Goal: Browse casually: Explore the website without a specific task or goal

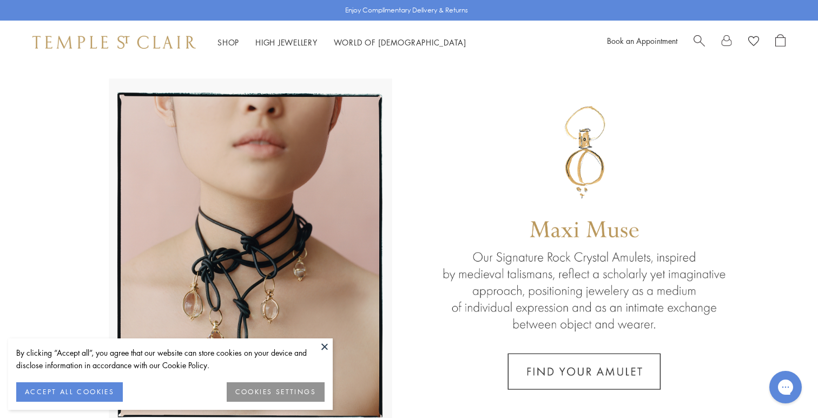
click at [326, 346] on button at bounding box center [325, 346] width 16 height 16
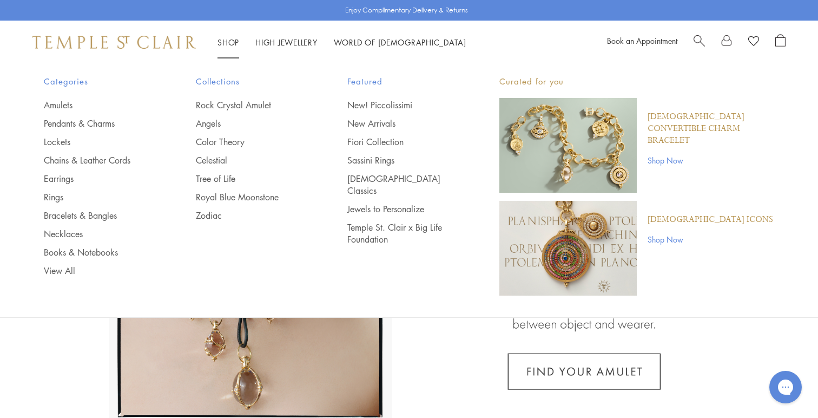
click at [227, 43] on link "Shop Shop" at bounding box center [228, 42] width 22 height 11
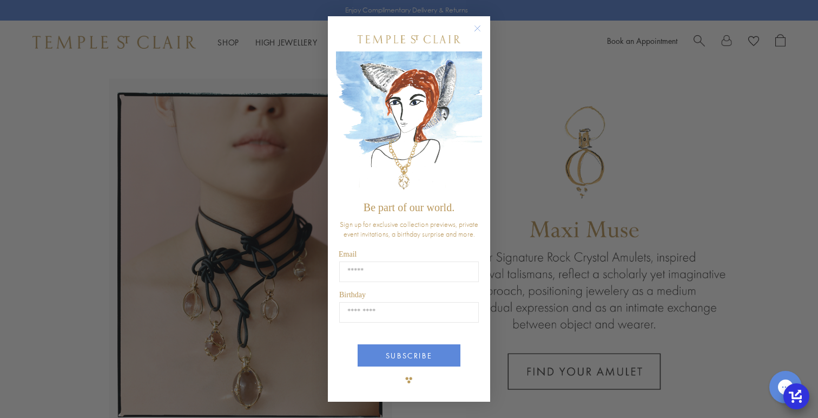
click at [478, 28] on circle "Close dialog" at bounding box center [477, 28] width 13 height 13
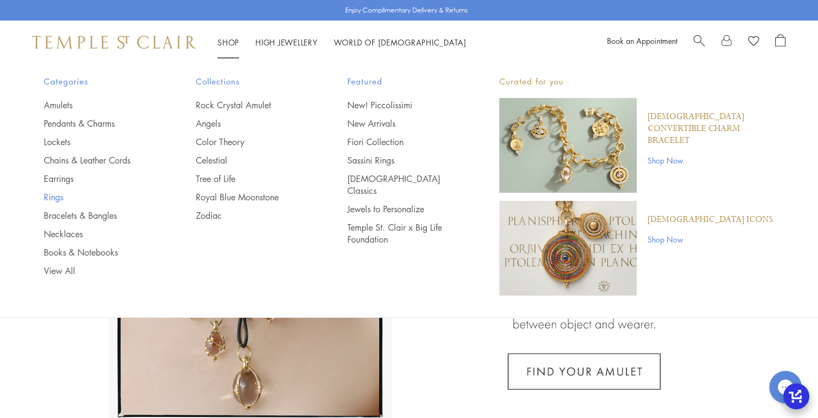
click at [57, 195] on link "Rings" at bounding box center [98, 197] width 109 height 12
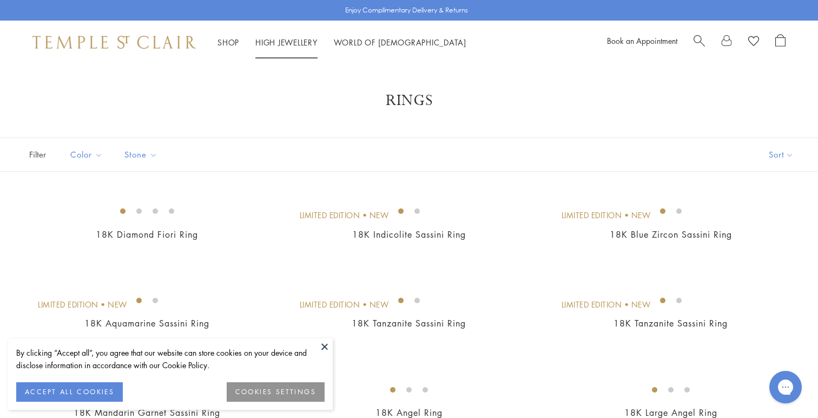
click at [273, 40] on link "High Jewellery High Jewellery" at bounding box center [286, 42] width 62 height 11
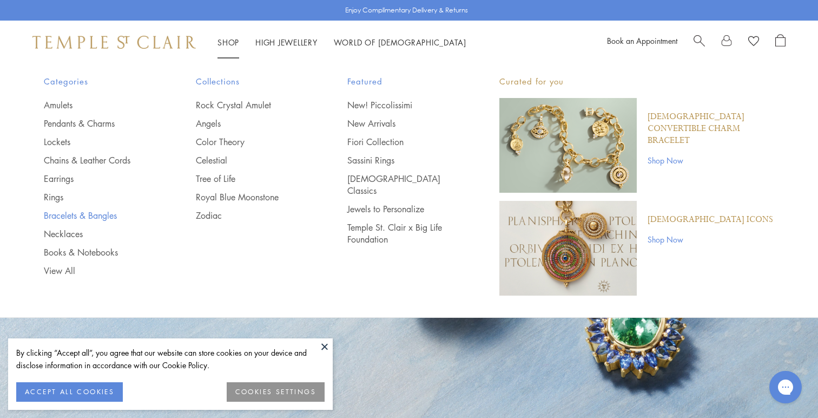
click at [65, 216] on link "Bracelets & Bangles" at bounding box center [98, 215] width 109 height 12
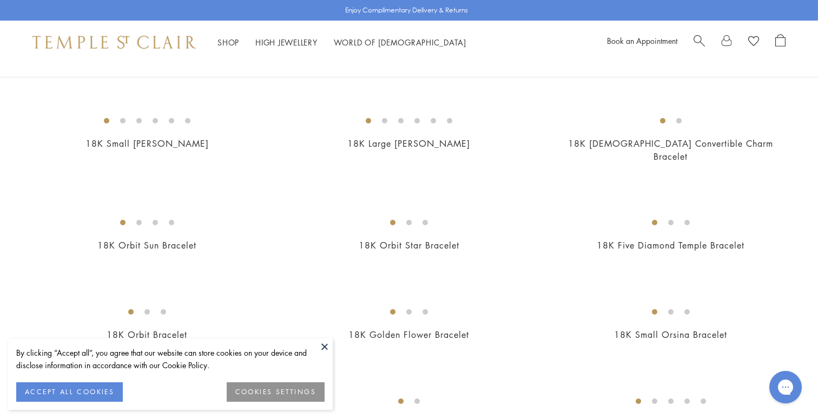
scroll to position [191, 0]
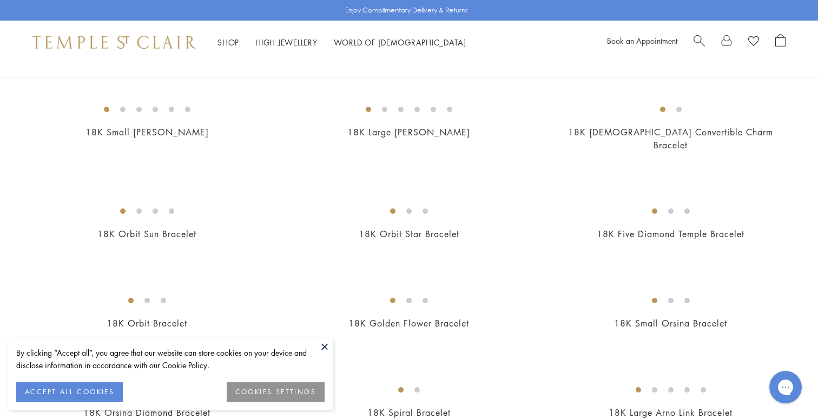
click at [0, 0] on img at bounding box center [0, 0] width 0 height 0
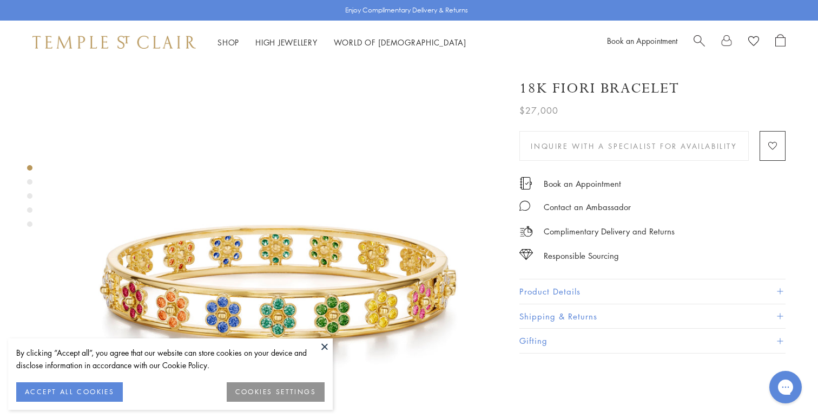
click at [320, 337] on img at bounding box center [279, 289] width 450 height 450
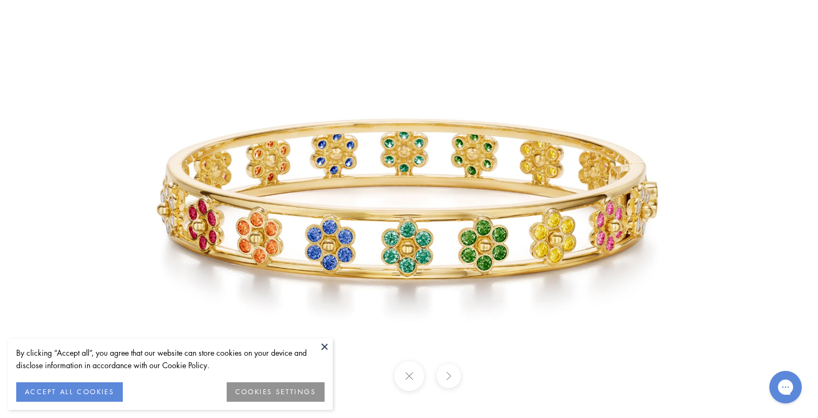
click at [324, 345] on button at bounding box center [325, 346] width 16 height 16
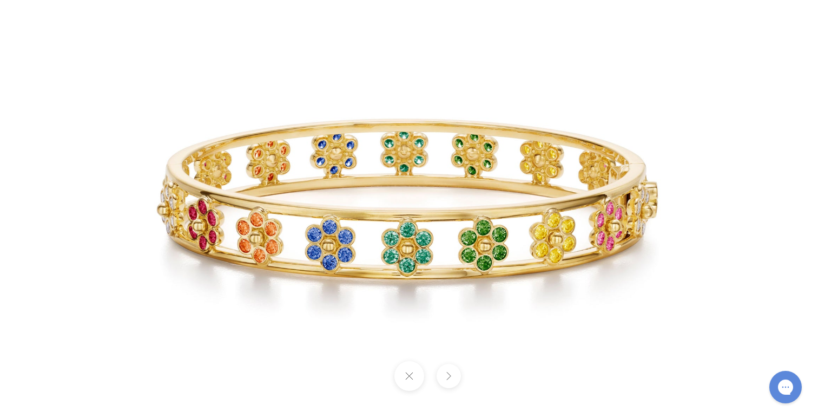
click at [417, 224] on img at bounding box center [409, 208] width 633 height 633
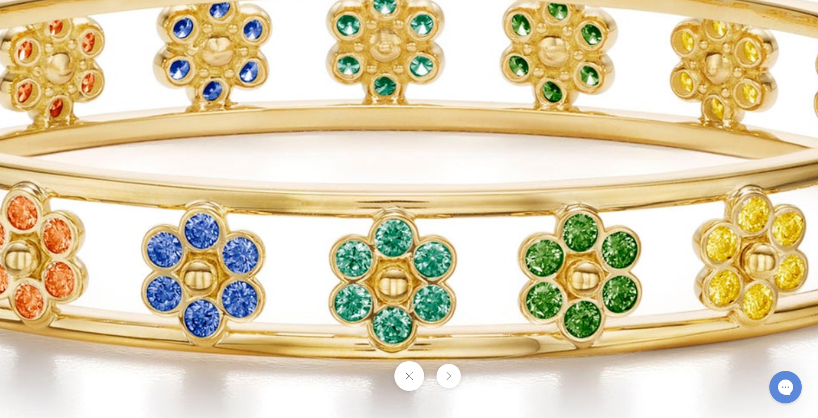
click at [417, 224] on img at bounding box center [397, 187] width 1558 height 1558
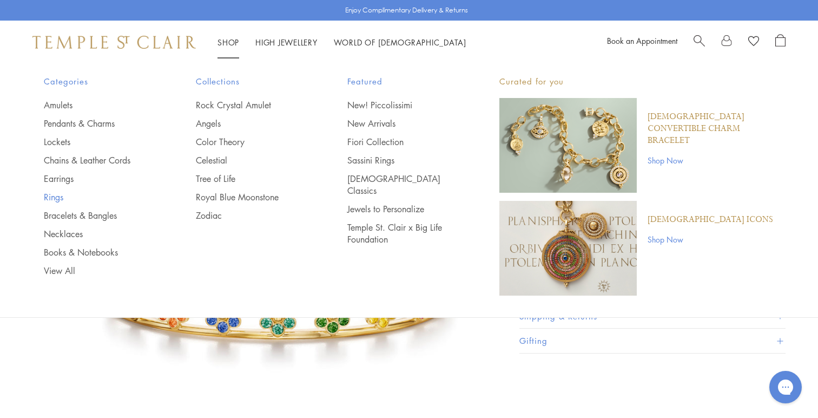
click at [53, 194] on link "Rings" at bounding box center [98, 197] width 109 height 12
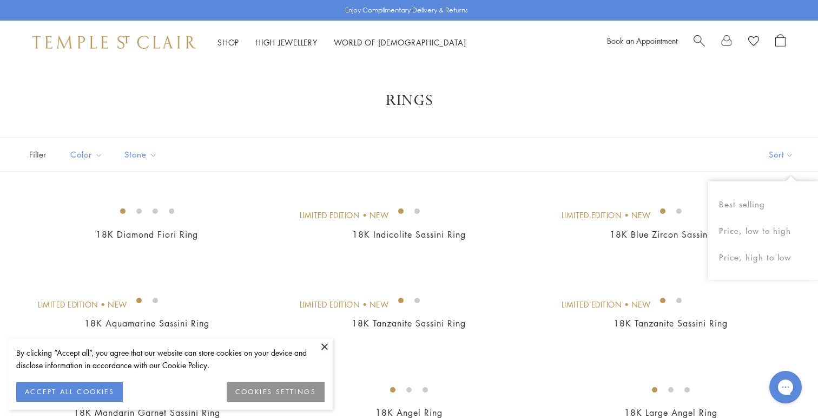
click at [772, 151] on button "Sort" at bounding box center [781, 154] width 74 height 33
click at [768, 231] on button "Price, low to high" at bounding box center [763, 230] width 110 height 27
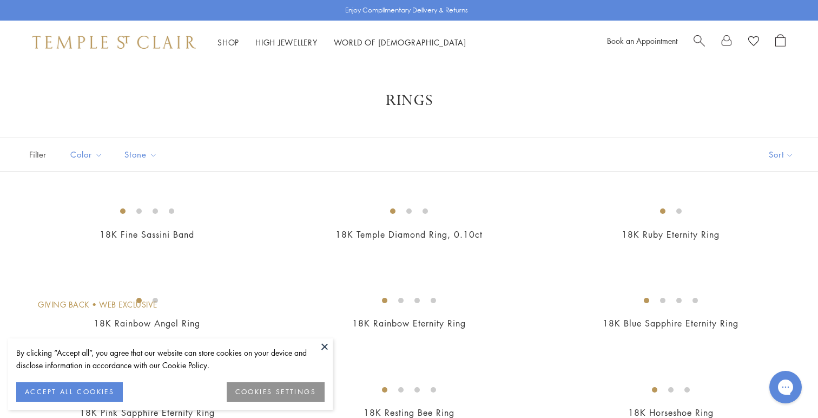
click at [106, 395] on button "ACCEPT ALL COOKIES" at bounding box center [69, 391] width 107 height 19
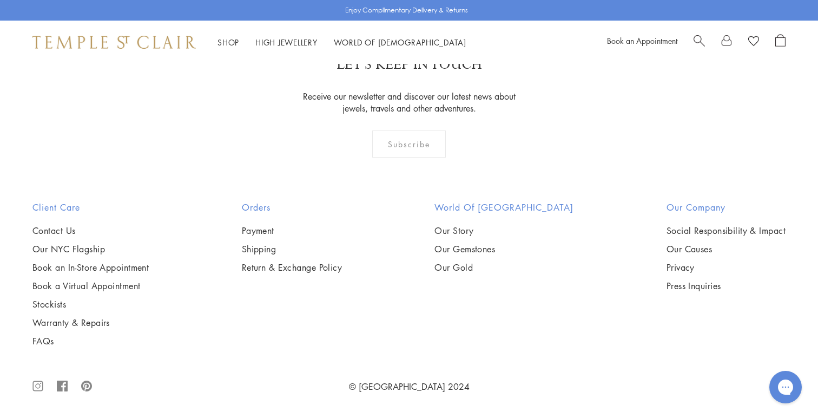
scroll to position [5074, 0]
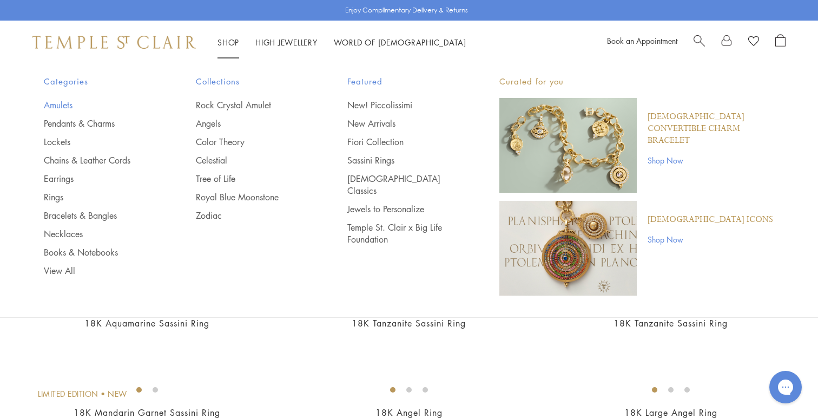
click at [65, 100] on link "Amulets" at bounding box center [98, 105] width 109 height 12
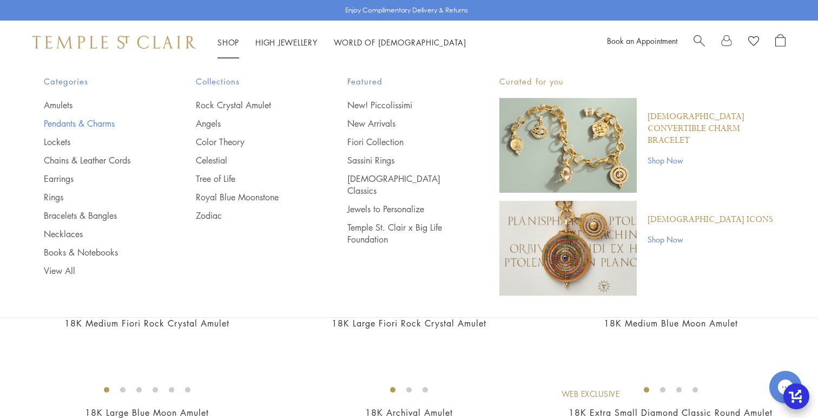
click at [72, 123] on link "Pendants & Charms" at bounding box center [98, 123] width 109 height 12
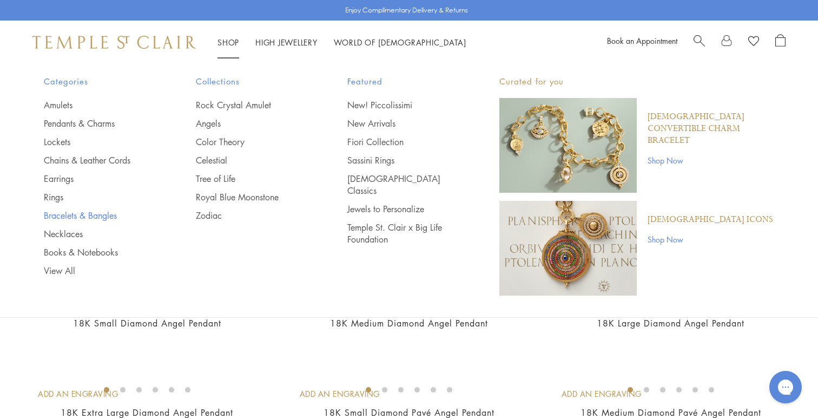
click at [89, 219] on link "Bracelets & Bangles" at bounding box center [98, 215] width 109 height 12
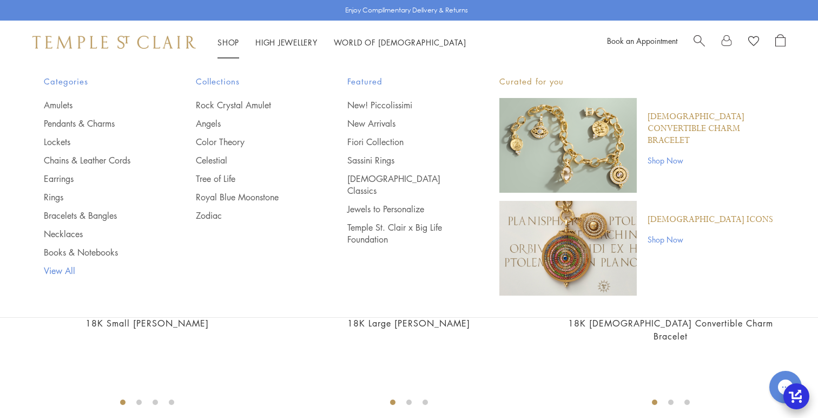
click at [65, 268] on link "View All" at bounding box center [98, 271] width 109 height 12
